Goal: Task Accomplishment & Management: Complete application form

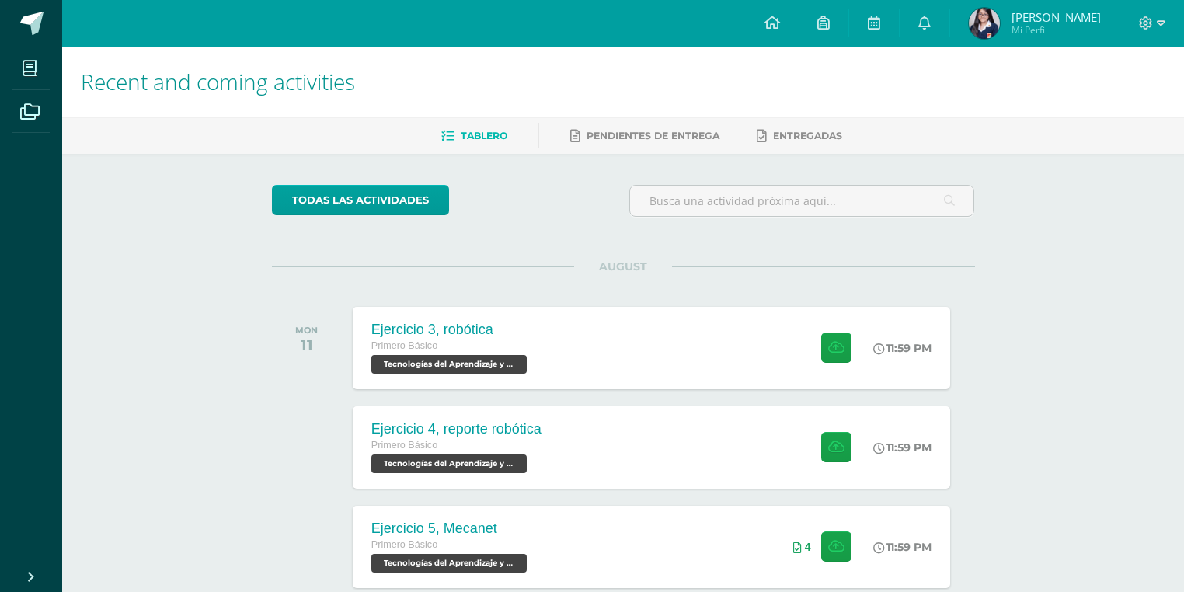
scroll to position [124, 0]
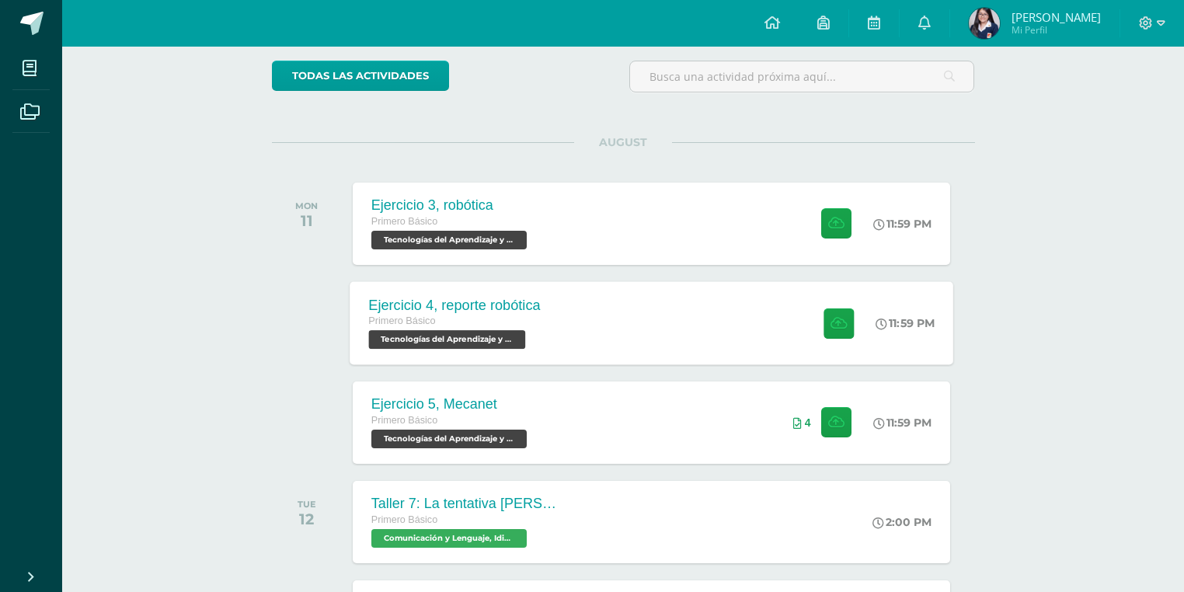
click at [654, 302] on div "Ejercicio 4, reporte robótica Primero Básico Tecnologías del Aprendizaje y la C…" at bounding box center [652, 322] width 604 height 83
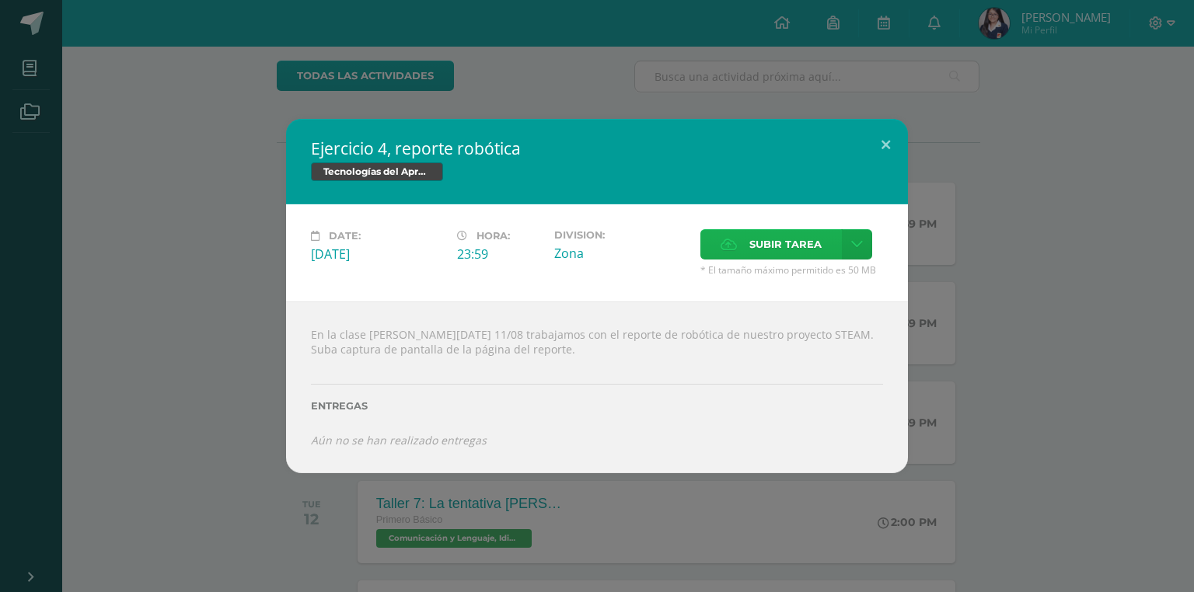
click at [746, 249] on label "Subir tarea" at bounding box center [770, 244] width 141 height 30
click at [0, 0] on input "Subir tarea" at bounding box center [0, 0] width 0 height 0
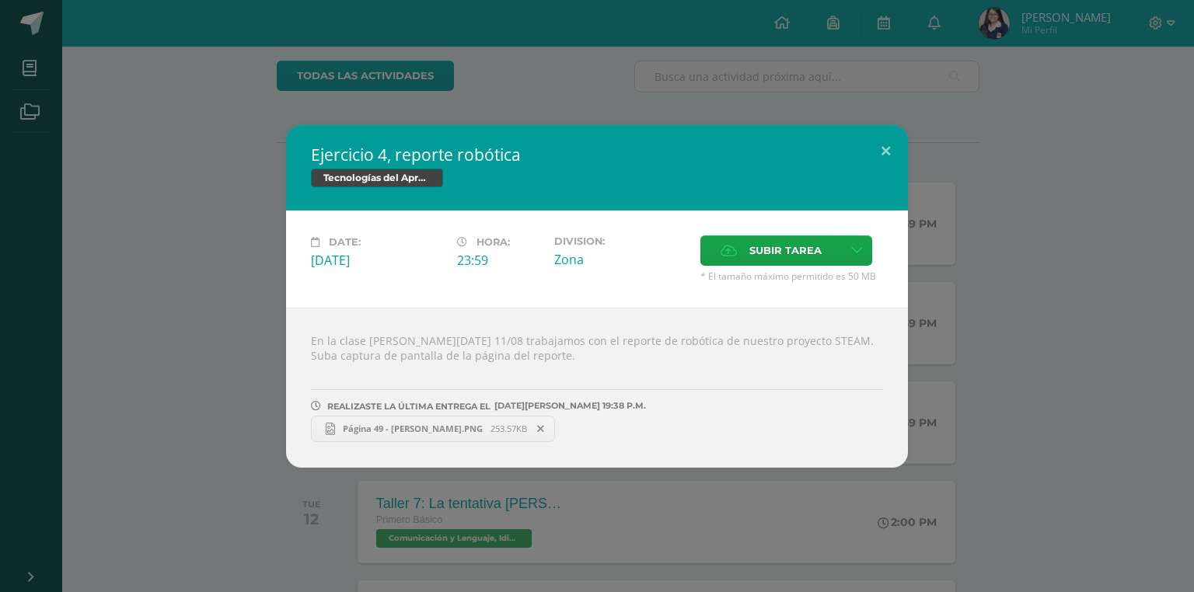
click at [202, 192] on div "Ejercicio 4, reporte robótica Tecnologías del Aprendizaje y la Comunicación Dat…" at bounding box center [596, 296] width 1181 height 343
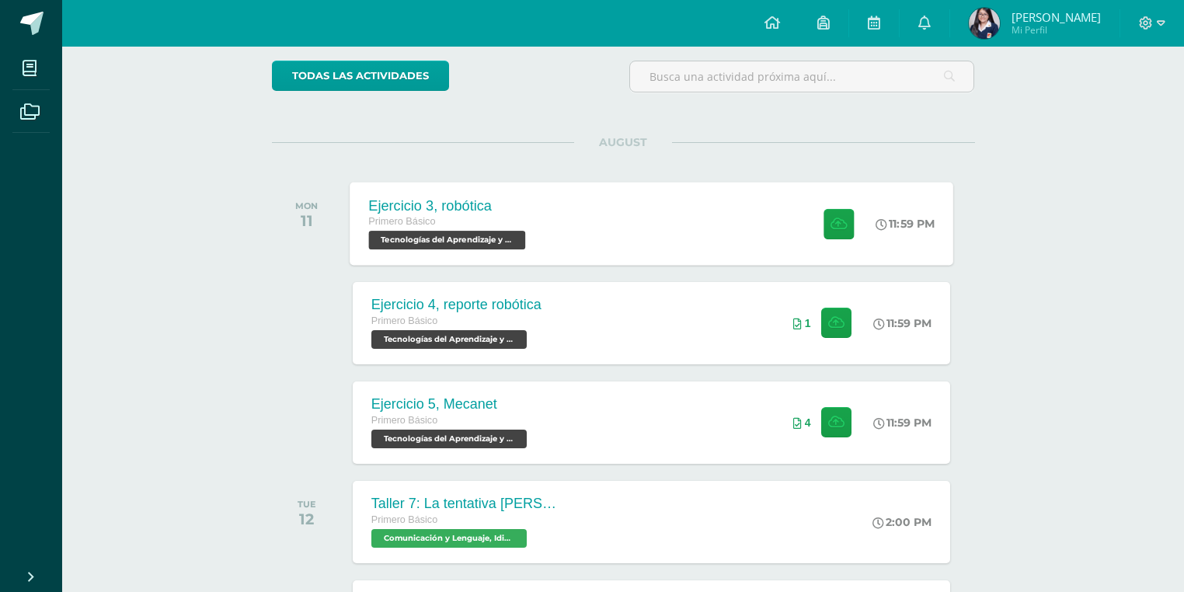
click at [560, 229] on div "Ejercicio 3, robótica Primero Básico Tecnologías del Aprendizaje y la Comunicac…" at bounding box center [652, 223] width 604 height 83
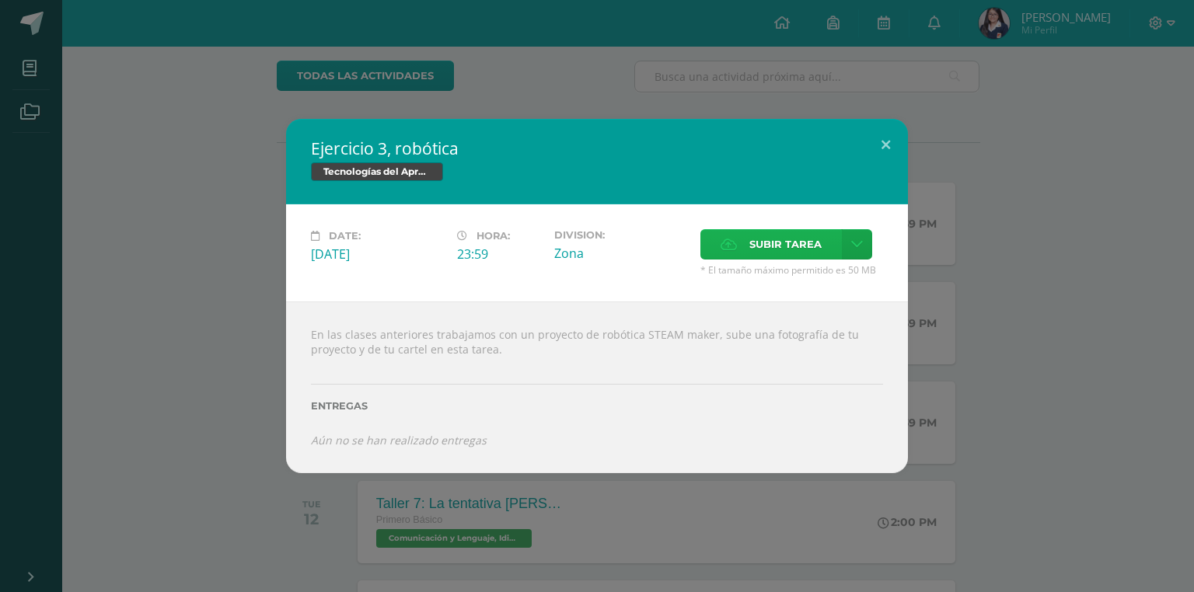
click at [755, 244] on span "Subir tarea" at bounding box center [785, 244] width 72 height 29
click at [0, 0] on input "Subir tarea" at bounding box center [0, 0] width 0 height 0
click at [794, 250] on span "Subir tarea" at bounding box center [785, 244] width 72 height 29
click at [0, 0] on input "Subir tarea" at bounding box center [0, 0] width 0 height 0
click at [780, 257] on span "Subir tarea" at bounding box center [785, 244] width 72 height 29
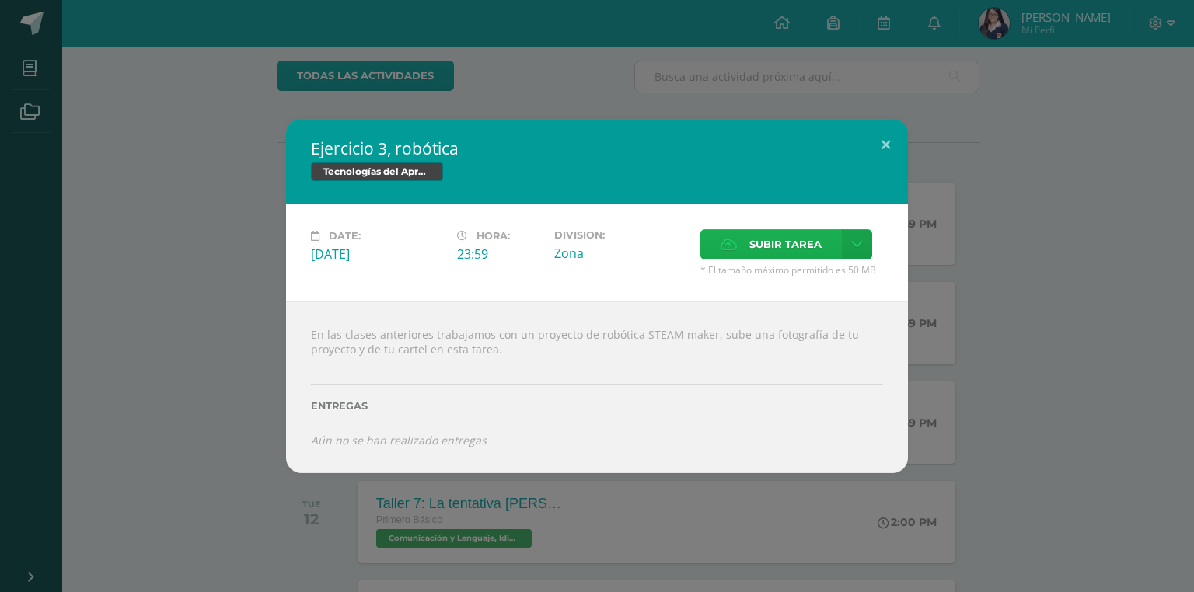
click at [0, 0] on input "Subir tarea" at bounding box center [0, 0] width 0 height 0
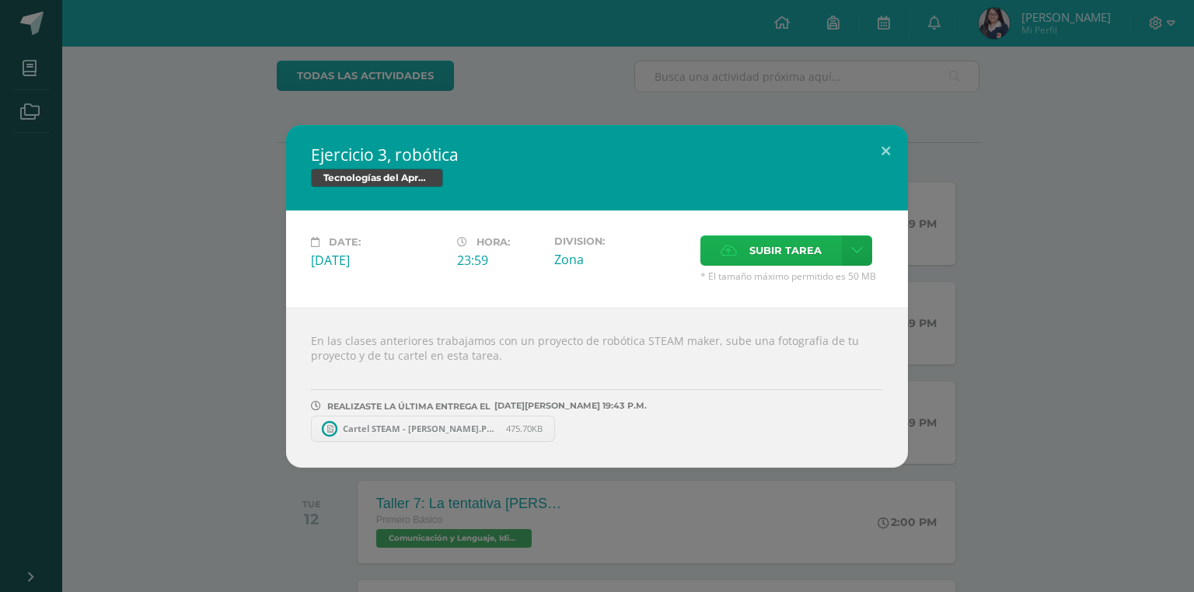
click at [742, 253] on label "Subir tarea" at bounding box center [770, 250] width 141 height 30
click at [0, 0] on input "Subir tarea" at bounding box center [0, 0] width 0 height 0
click at [270, 78] on div "Ejercicio 3, robótica Tecnologías del Aprendizaje y la Comunicación Date: Monda…" at bounding box center [597, 296] width 1194 height 592
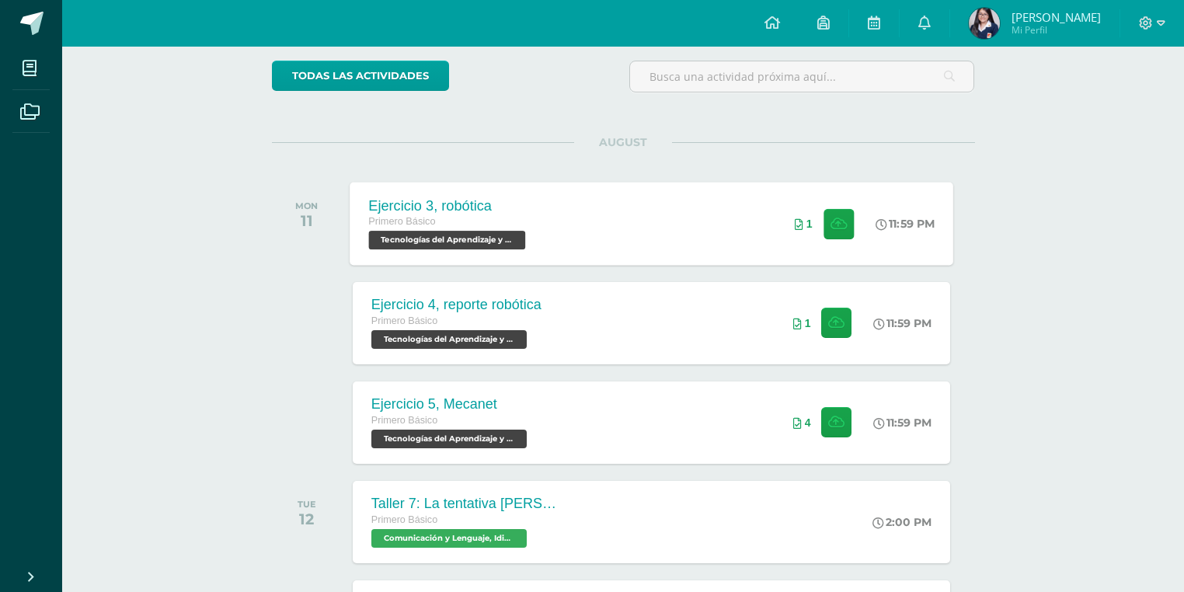
click at [613, 242] on div "Ejercicio 3, robótica Primero Básico Tecnologías del Aprendizaje y la Comunicac…" at bounding box center [652, 223] width 604 height 83
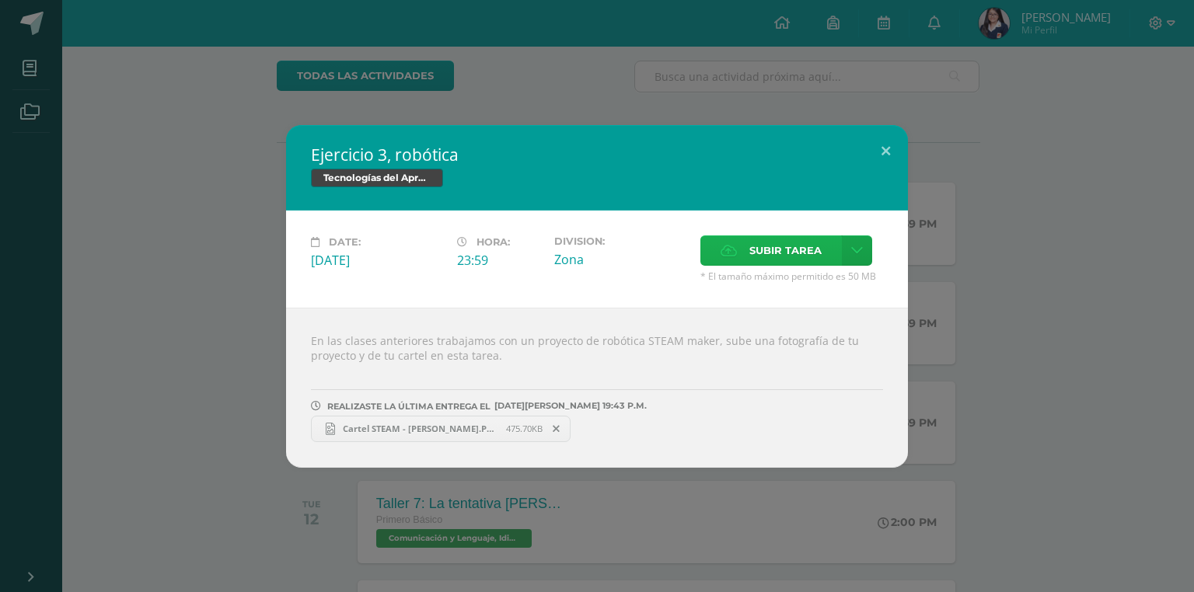
click at [773, 245] on span "Subir tarea" at bounding box center [785, 250] width 72 height 29
click at [0, 0] on input "Subir tarea" at bounding box center [0, 0] width 0 height 0
click at [609, 441] on link "Dispensador de agua - Emma Monterroso.PNG 518.41KB" at bounding box center [704, 429] width 260 height 26
click at [190, 386] on div "Ejercicio 3, robótica Tecnologías del Aprendizaje y la Comunicación Date: Monda…" at bounding box center [596, 296] width 1181 height 343
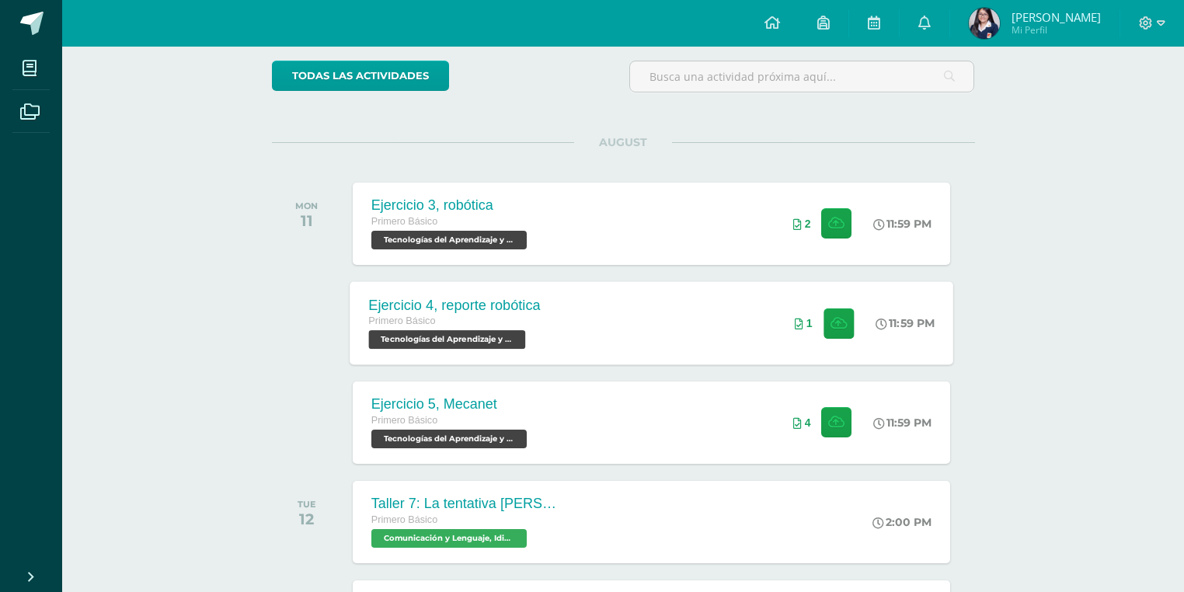
click at [696, 305] on div "Ejercicio 4, reporte robótica Primero Básico Tecnologías del Aprendizaje y la C…" at bounding box center [652, 322] width 604 height 83
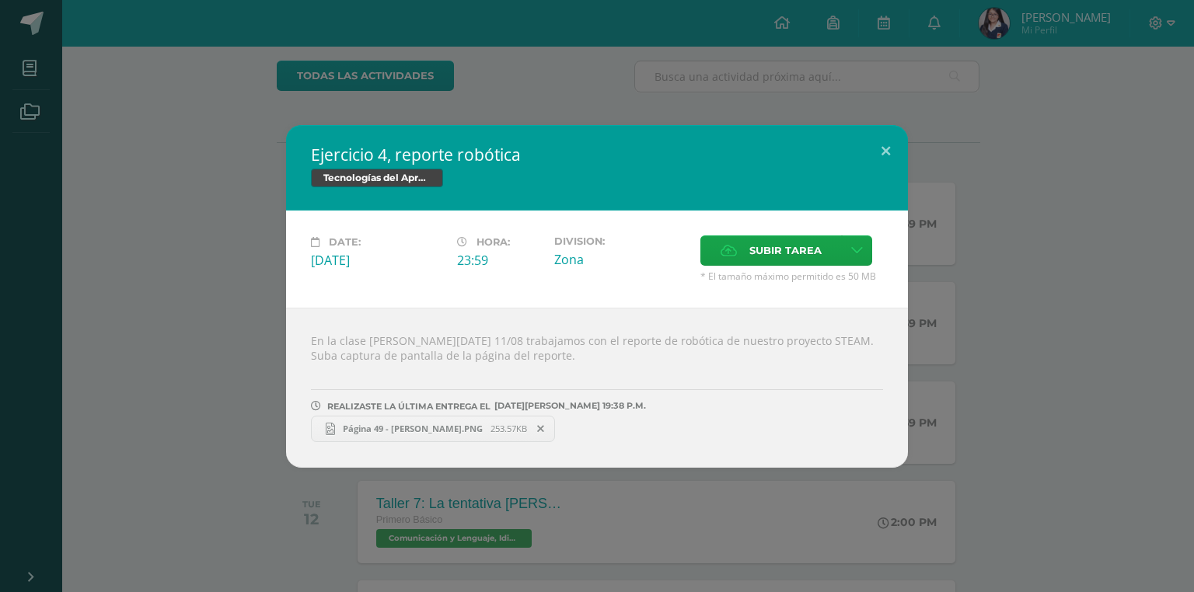
click at [253, 447] on div "Ejercicio 4, reporte robótica Tecnologías del Aprendizaje y la Comunicación Dat…" at bounding box center [596, 296] width 1181 height 343
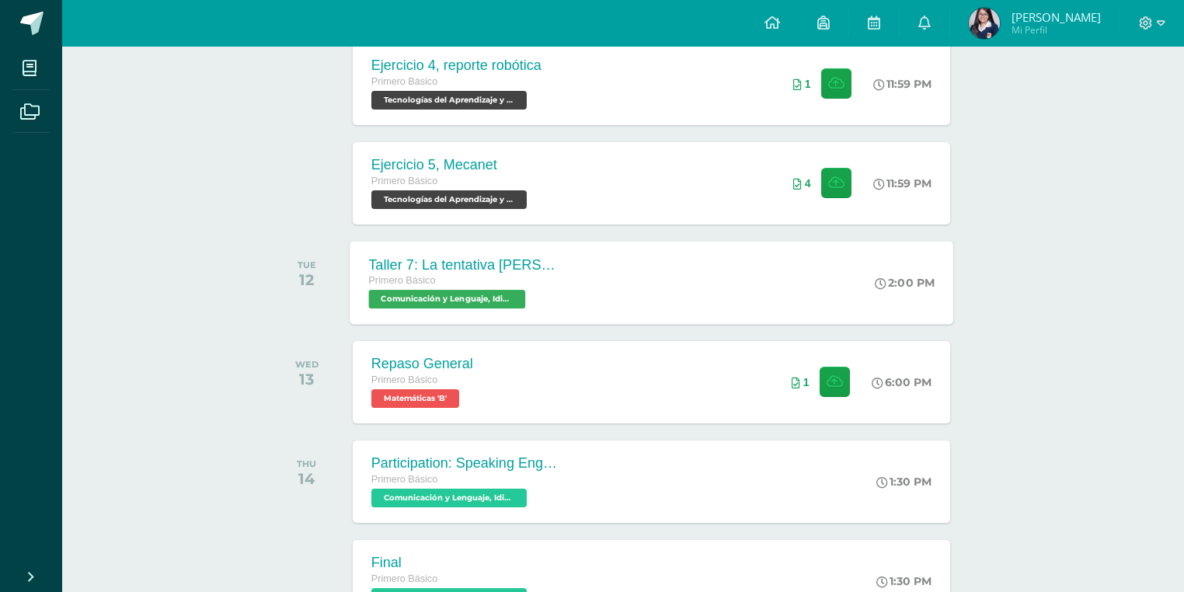
scroll to position [435, 0]
